Goal: Check status: Check status

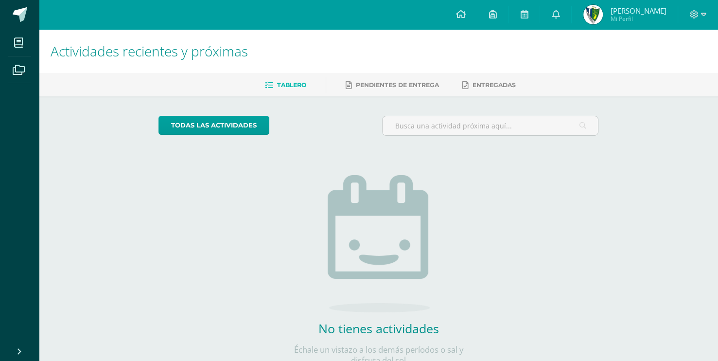
click at [623, 13] on span "[PERSON_NAME]" at bounding box center [638, 11] width 56 height 10
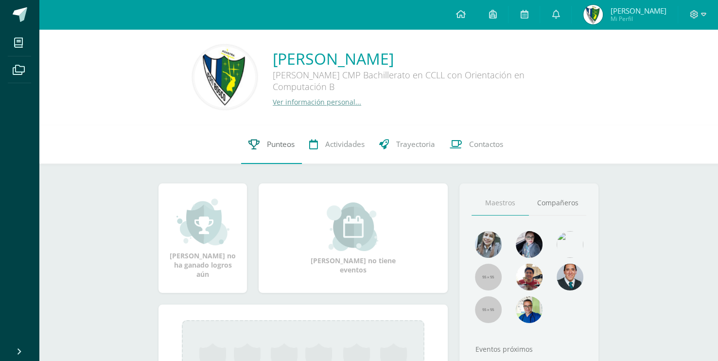
click at [267, 148] on span "Punteos" at bounding box center [281, 144] width 28 height 10
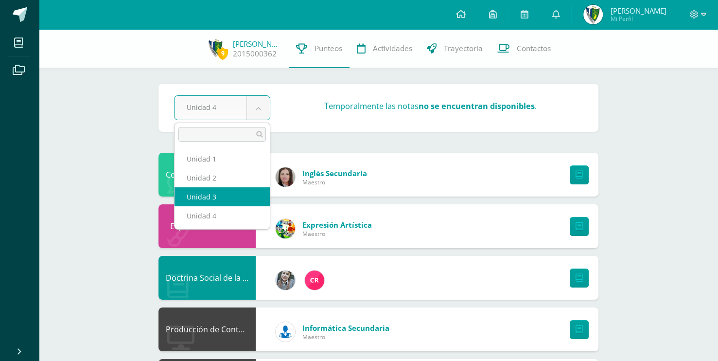
select select "Unidad 3"
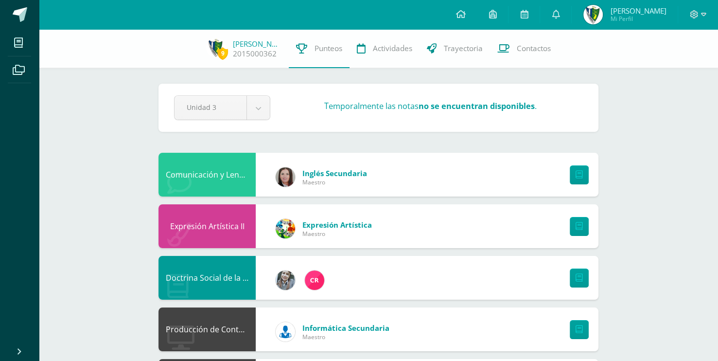
drag, startPoint x: 622, startPoint y: 151, endPoint x: 591, endPoint y: 152, distance: 30.6
click at [7, 17] on link at bounding box center [19, 14] width 39 height 29
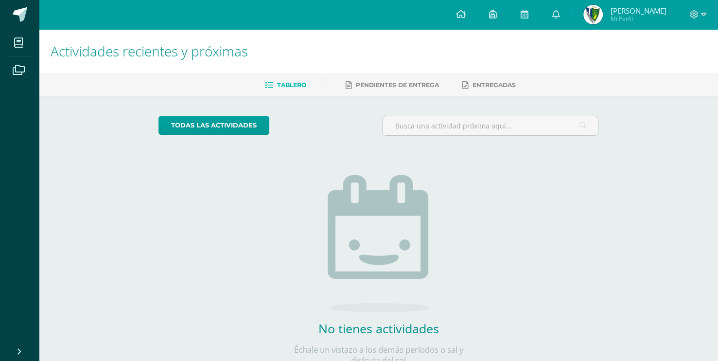
click at [294, 203] on div "No tienes actividades Échale un vistazo a los demás períodos o sal y disfruta d…" at bounding box center [378, 254] width 194 height 222
